Goal: Task Accomplishment & Management: Use online tool/utility

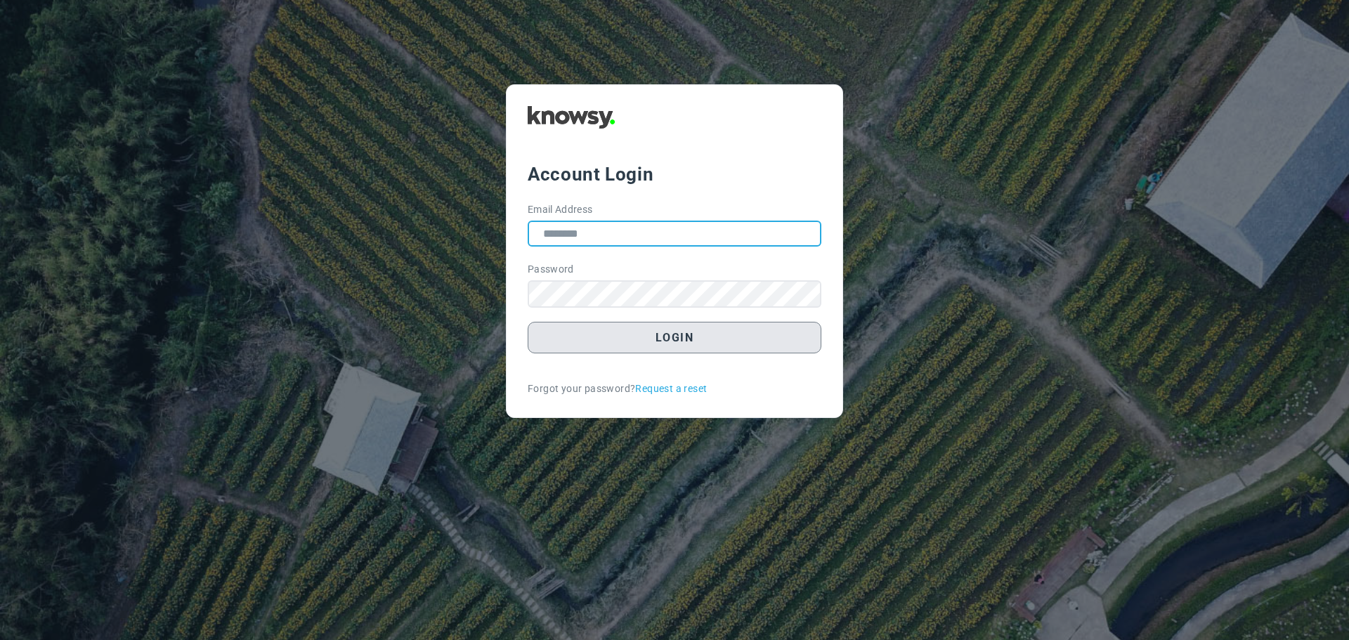
type input "**********"
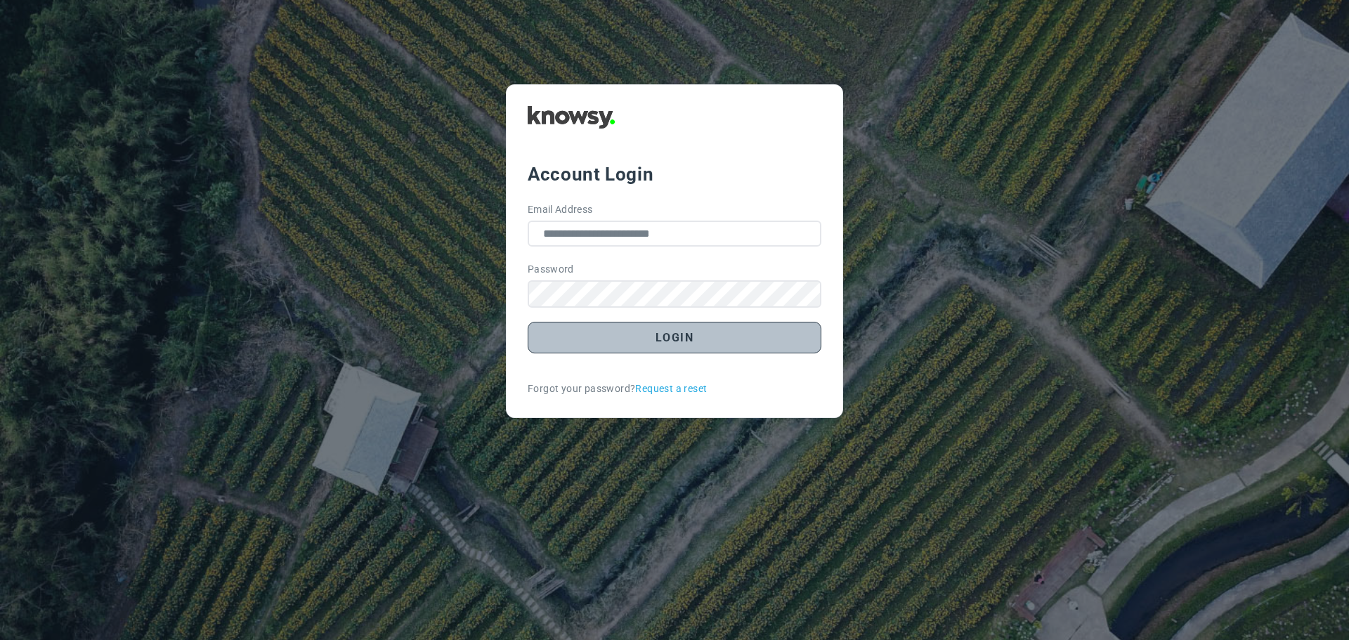
click at [689, 337] on button "Login" at bounding box center [675, 338] width 294 height 32
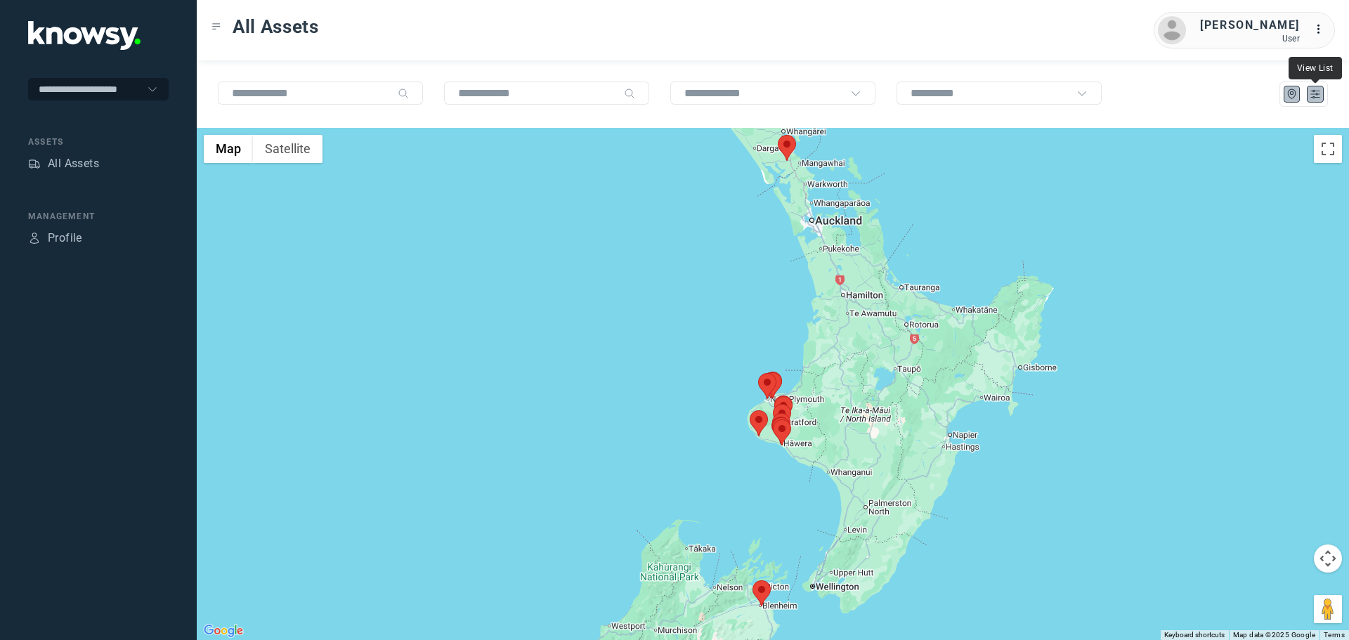
click at [1317, 94] on icon "List" at bounding box center [1315, 94] width 13 height 13
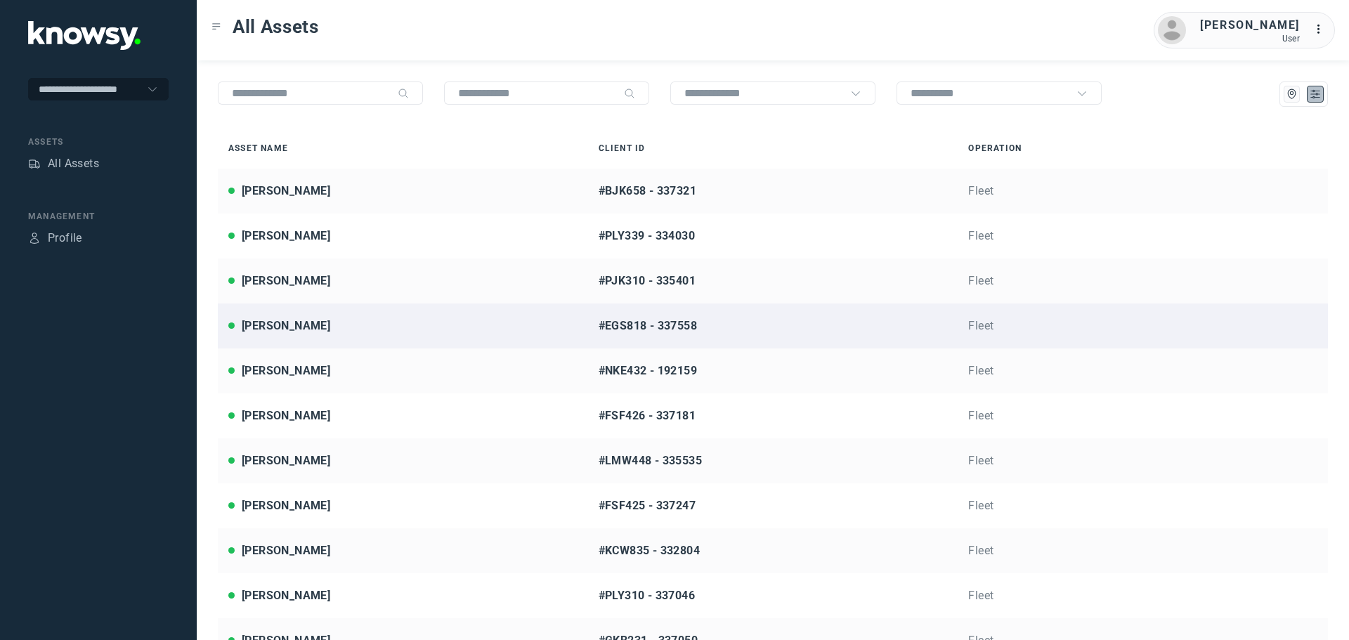
click at [316, 332] on div "[PERSON_NAME]" at bounding box center [402, 326] width 349 height 17
